Goal: Task Accomplishment & Management: Use online tool/utility

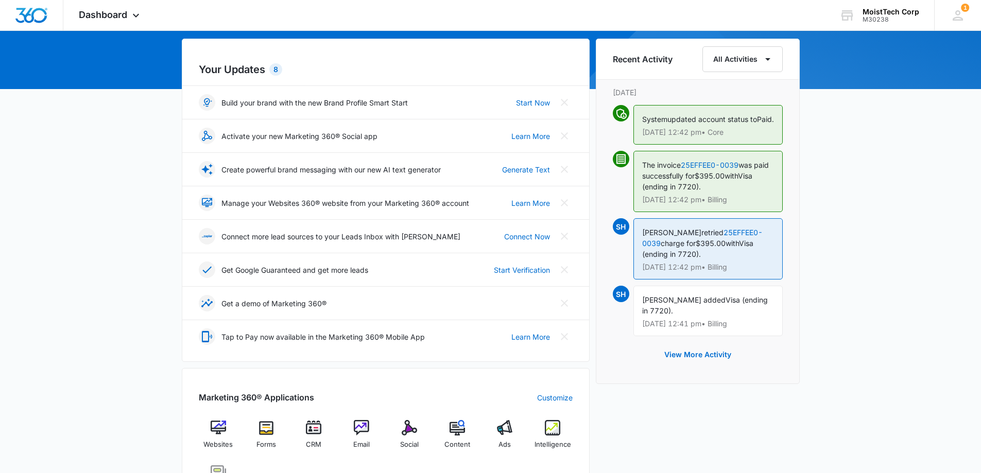
scroll to position [103, 0]
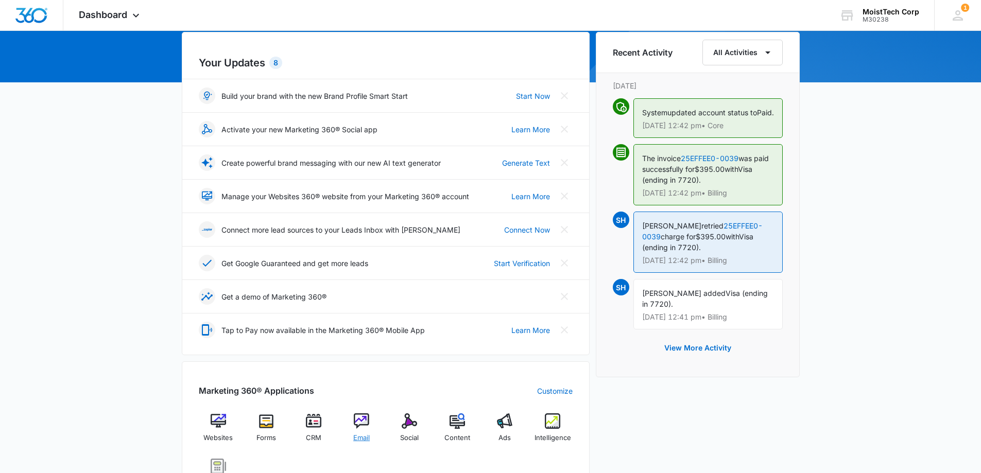
click at [361, 435] on span "Email" at bounding box center [361, 438] width 16 height 10
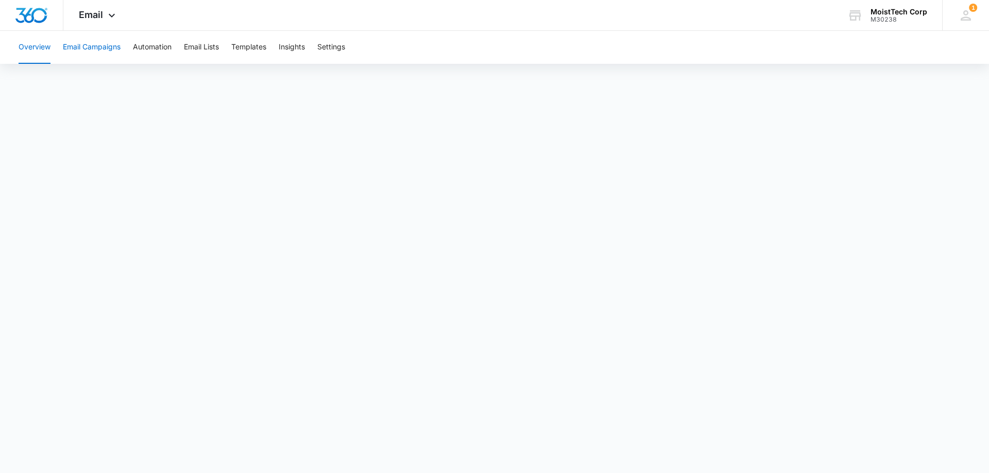
click at [80, 45] on button "Email Campaigns" at bounding box center [92, 47] width 58 height 33
